Goal: Communication & Community: Answer question/provide support

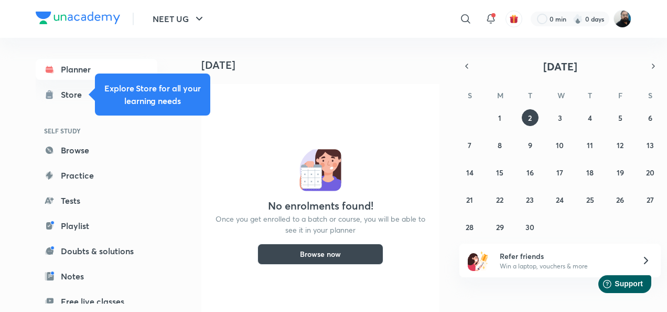
click at [624, 20] on img at bounding box center [623, 19] width 18 height 18
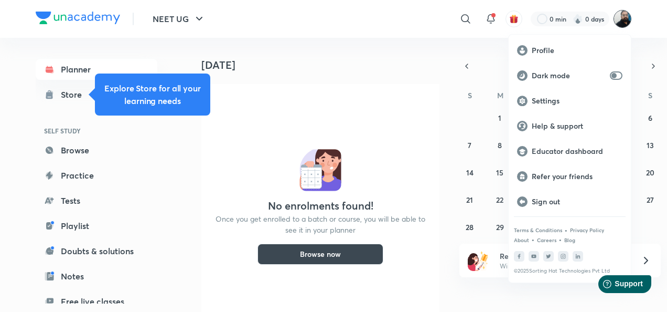
click at [563, 151] on p "Educator dashboard" at bounding box center [577, 150] width 91 height 9
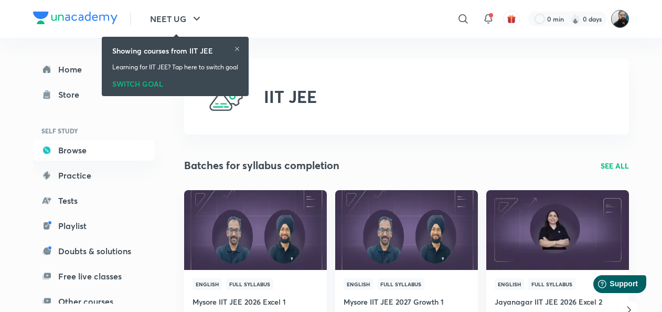
click at [616, 22] on img at bounding box center [620, 19] width 18 height 18
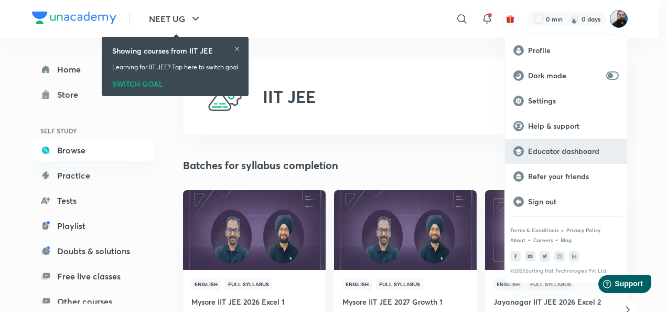
click at [547, 155] on p "Educator dashboard" at bounding box center [573, 150] width 91 height 9
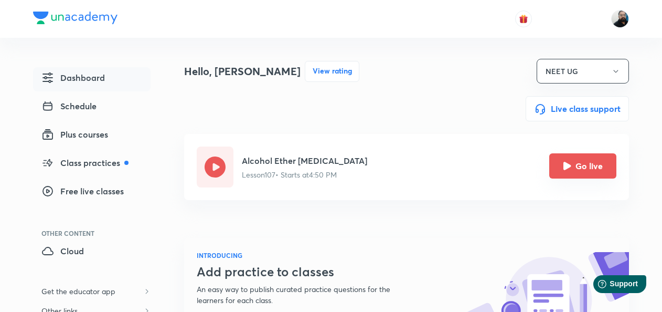
click at [570, 167] on icon "Go live" at bounding box center [568, 166] width 8 height 8
